Goal: Navigation & Orientation: Find specific page/section

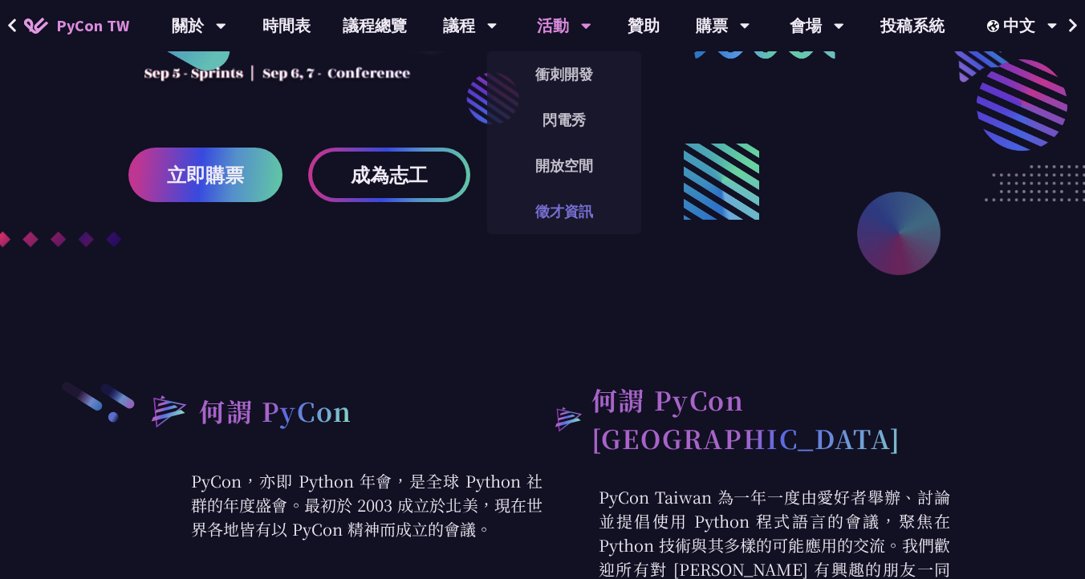
scroll to position [297, 0]
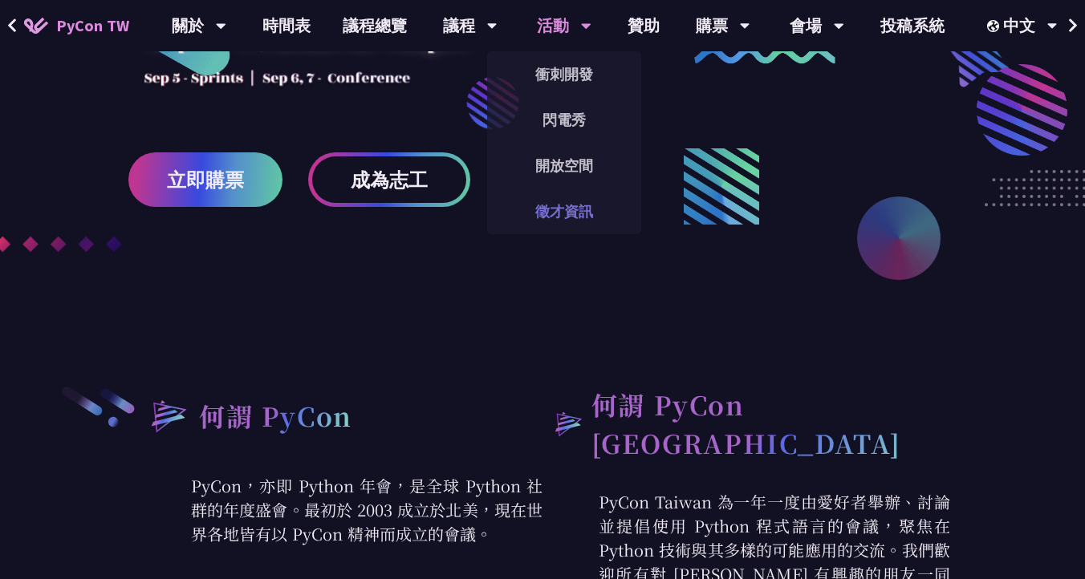
click at [575, 216] on link "徵才資訊" at bounding box center [564, 212] width 154 height 38
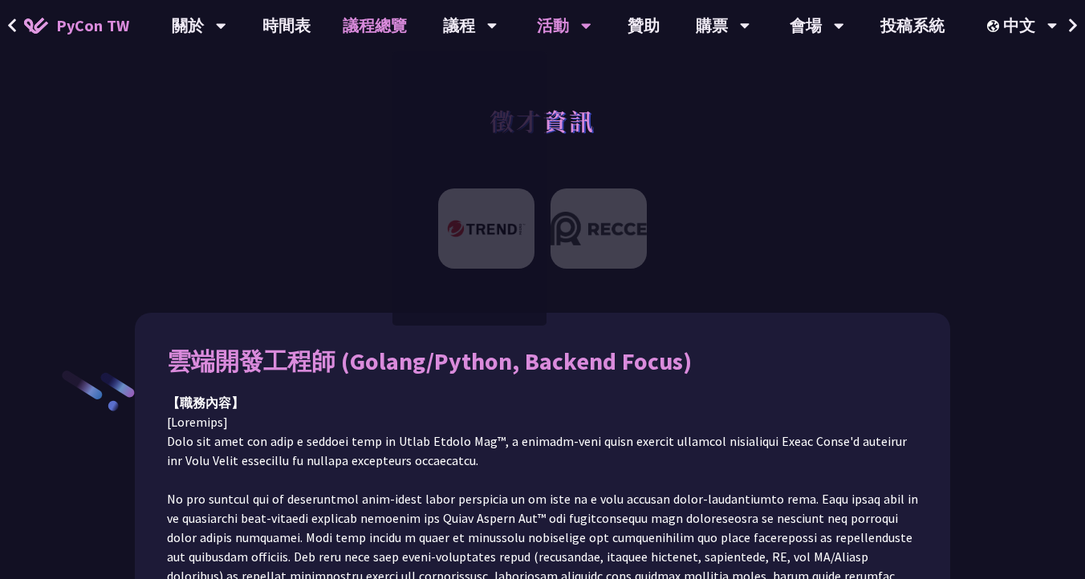
click at [367, 27] on link "議程總覽" at bounding box center [375, 25] width 96 height 51
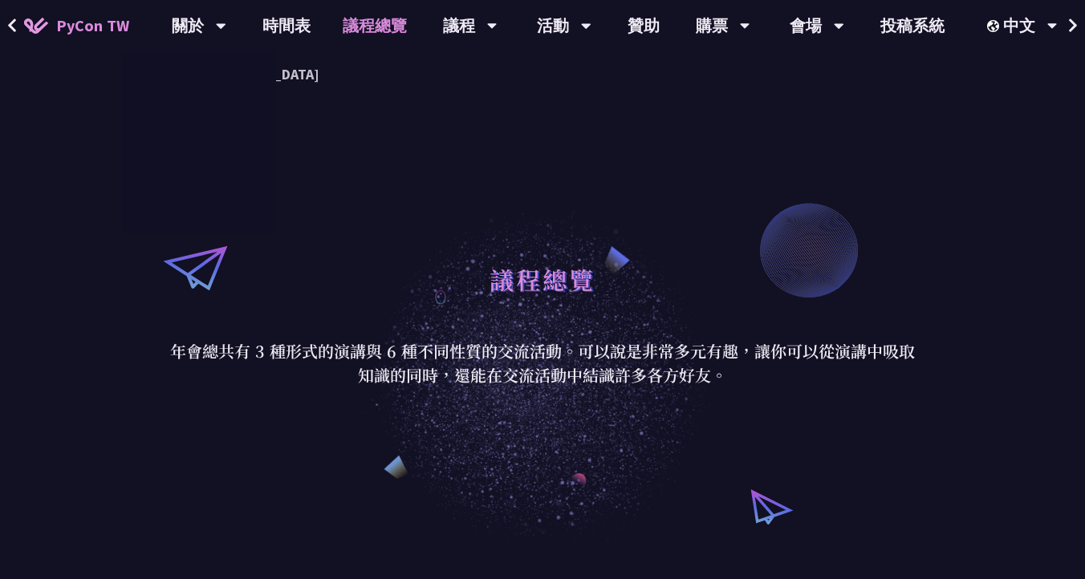
click at [97, 30] on span "PyCon TW" at bounding box center [92, 26] width 73 height 24
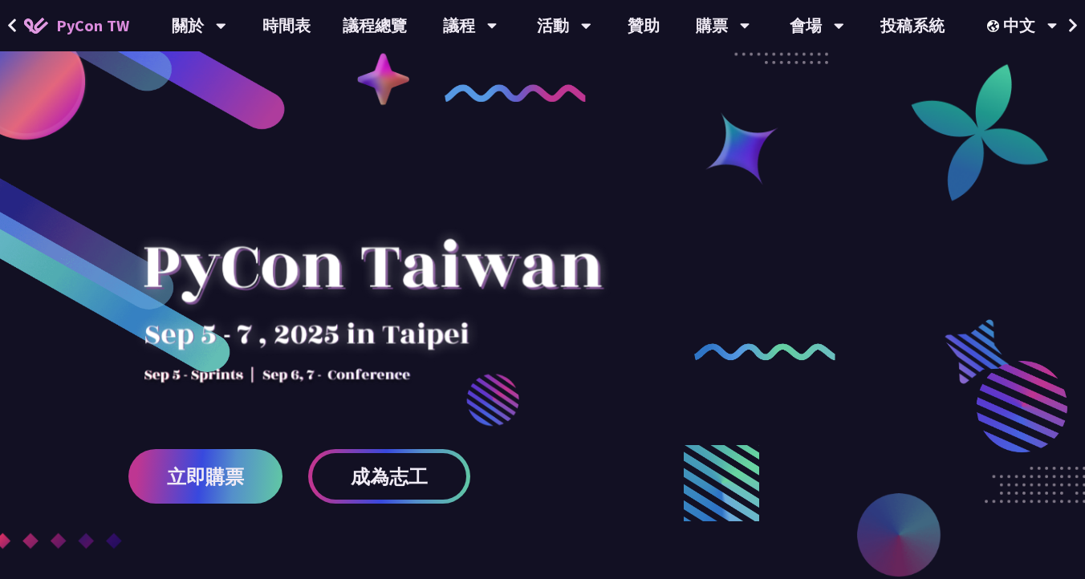
click at [12, 21] on icon at bounding box center [12, 25] width 8 height 14
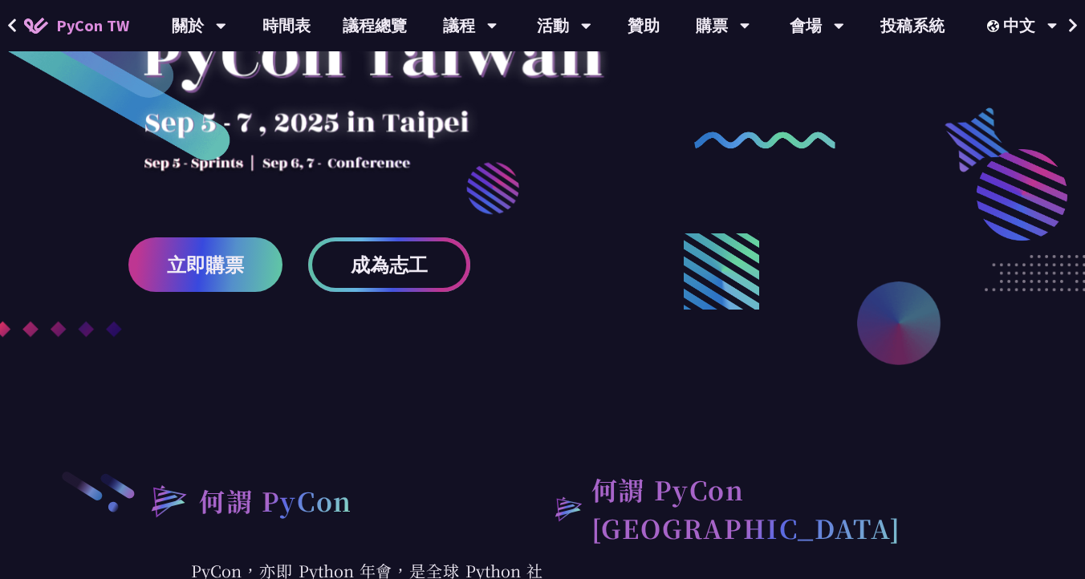
click at [416, 271] on span "成為志工" at bounding box center [389, 265] width 77 height 20
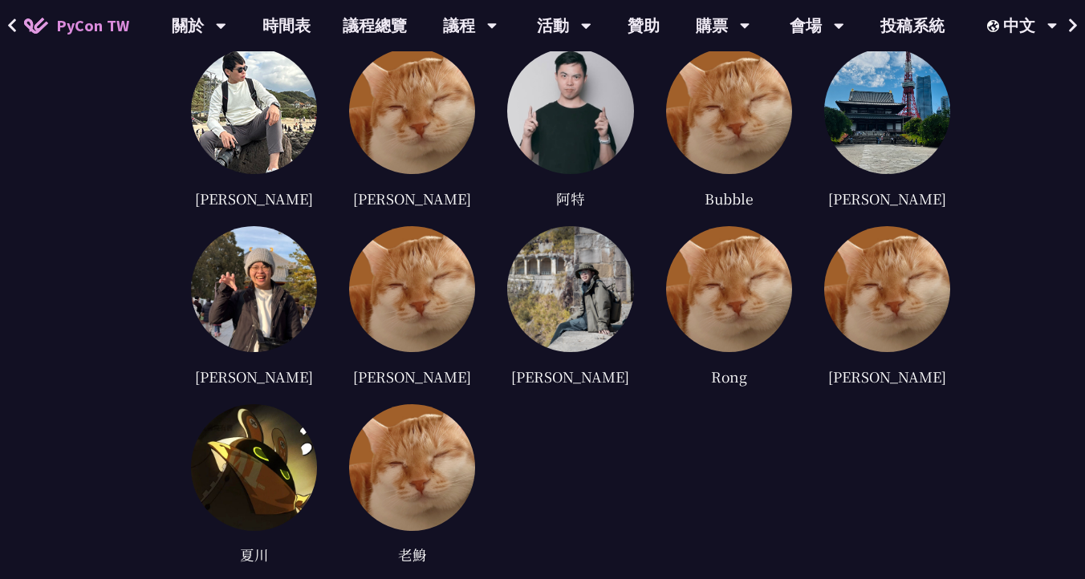
scroll to position [5961, 0]
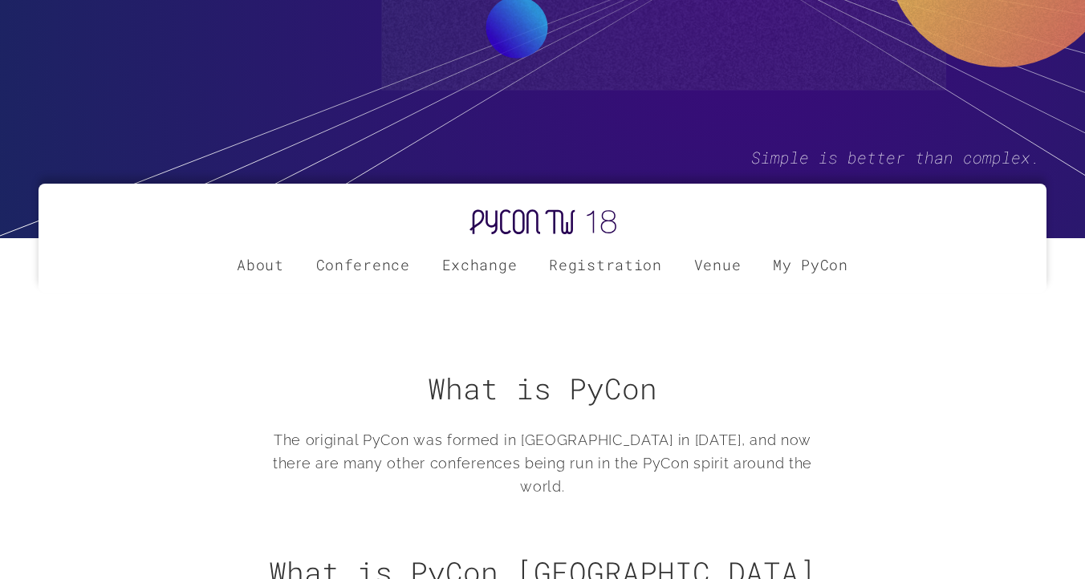
scroll to position [423, 0]
